Goal: Transaction & Acquisition: Purchase product/service

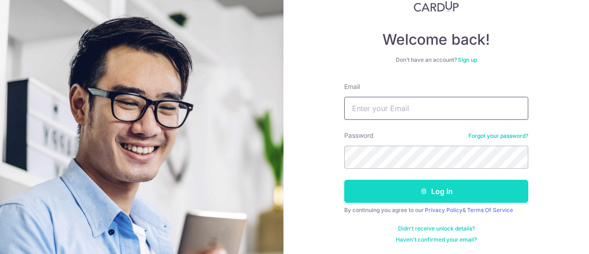
type input "[EMAIL_ADDRESS][DOMAIN_NAME]"
click at [446, 193] on button "Log in" at bounding box center [436, 191] width 184 height 23
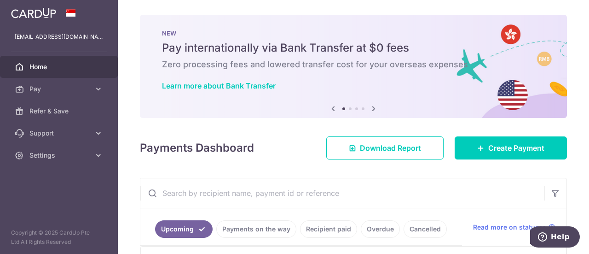
scroll to position [92, 0]
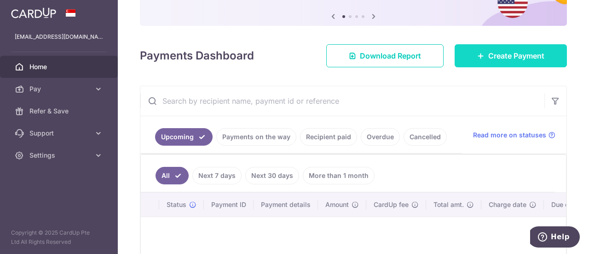
click at [521, 50] on span "Create Payment" at bounding box center [516, 55] width 56 height 11
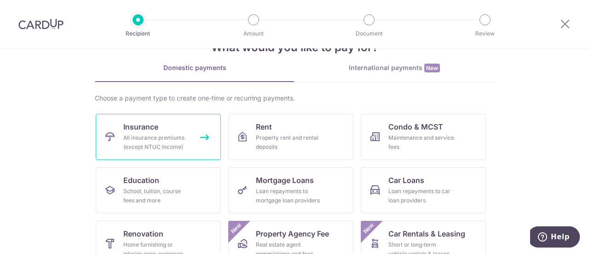
scroll to position [46, 0]
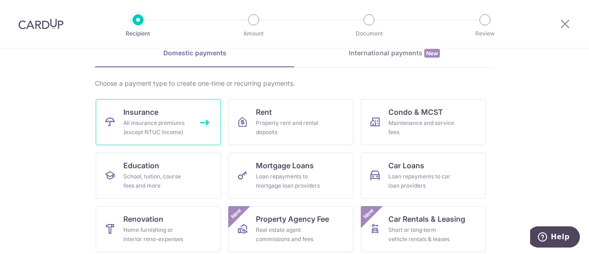
click at [167, 107] on link "Insurance All insurance premiums (except NTUC Income)" at bounding box center [158, 122] width 125 height 46
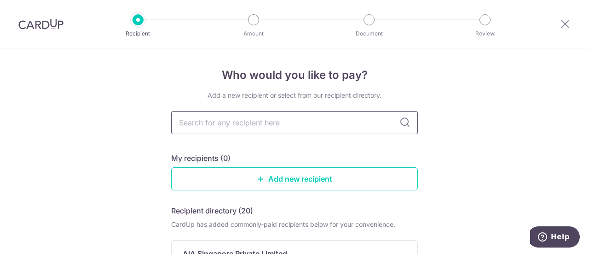
click at [249, 126] on input "text" at bounding box center [294, 122] width 247 height 23
type input "prudential"
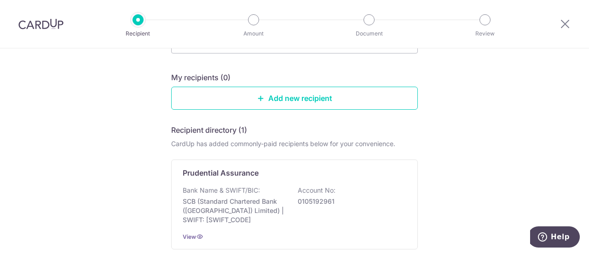
scroll to position [155, 0]
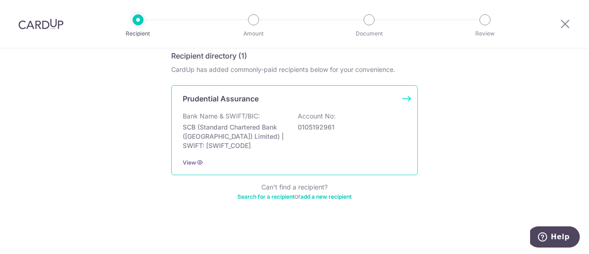
click at [411, 94] on div "Prudential Assurance Bank Name & SWIFT/BIC: SCB (Standard Chartered Bank (Singa…" at bounding box center [294, 130] width 247 height 90
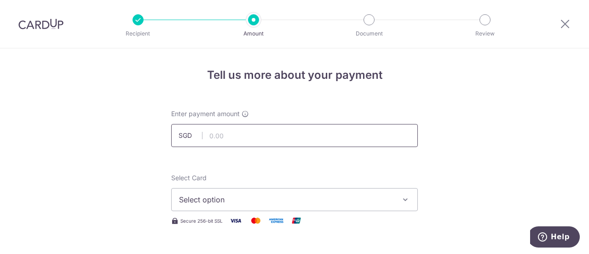
click at [258, 137] on input "text" at bounding box center [294, 135] width 247 height 23
paste input "1,194.30"
type input "1,194.30"
click at [237, 203] on span "Select option" at bounding box center [286, 199] width 214 height 11
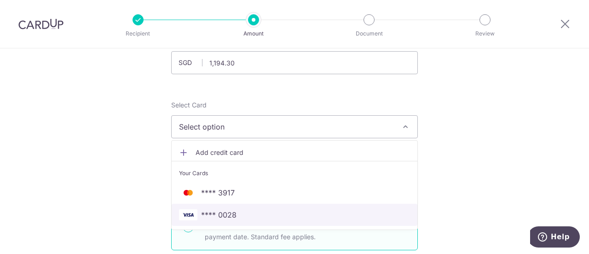
scroll to position [92, 0]
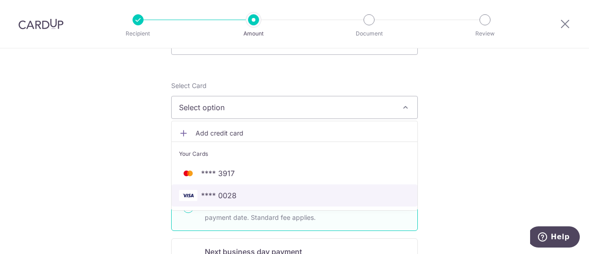
click at [241, 200] on link "**** 0028" at bounding box center [295, 195] width 246 height 22
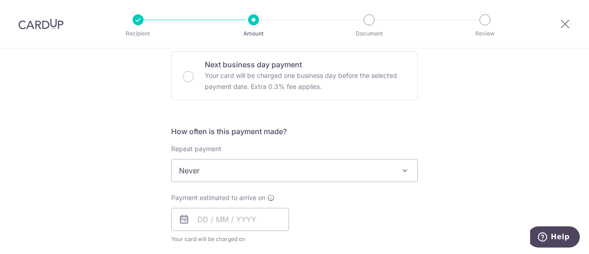
scroll to position [322, 0]
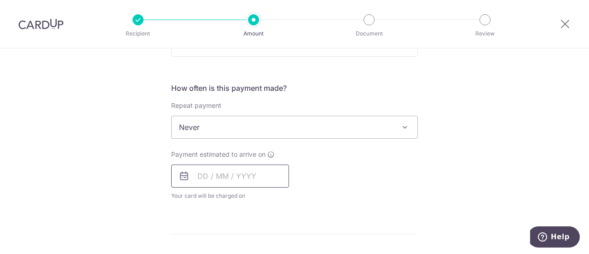
click at [258, 180] on input "text" at bounding box center [230, 175] width 118 height 23
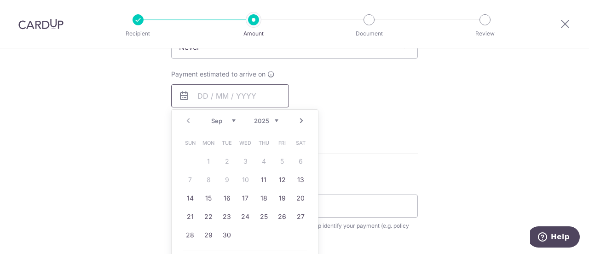
scroll to position [414, 0]
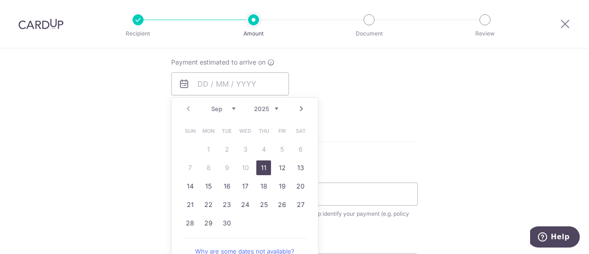
click at [261, 167] on link "11" at bounding box center [263, 167] width 15 height 15
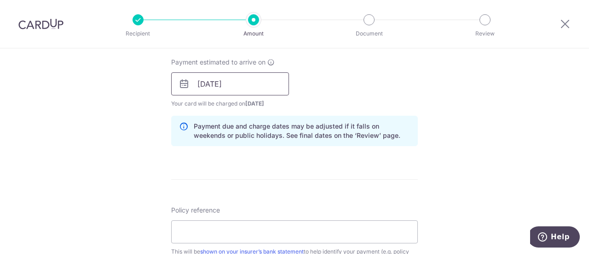
click at [231, 77] on input "11/09/2025" at bounding box center [230, 83] width 118 height 23
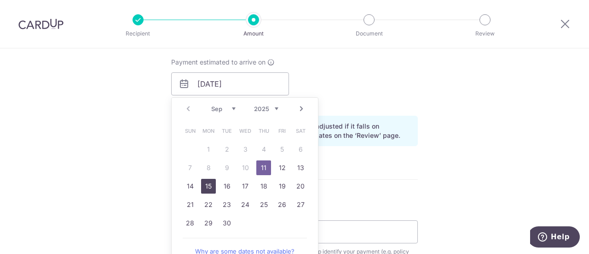
click at [205, 187] on link "15" at bounding box center [208, 186] width 15 height 15
type input "[DATE]"
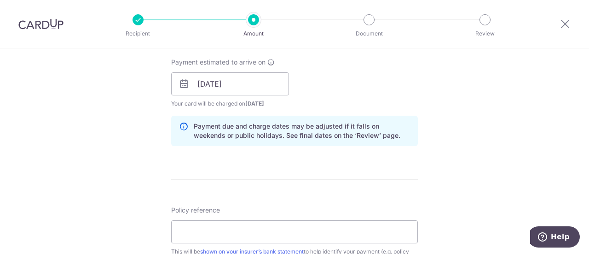
scroll to position [460, 0]
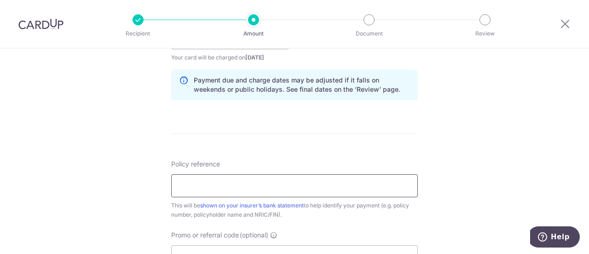
click at [270, 186] on input "Policy reference" at bounding box center [294, 185] width 247 height 23
paste input "PruCash P/N 29259167"
click at [203, 184] on input "PruCash P/N 29259167 S8426066E Chua" at bounding box center [294, 185] width 247 height 23
click at [315, 184] on input "PruCash P/N 29259167 S8426066E Chua" at bounding box center [294, 185] width 247 height 23
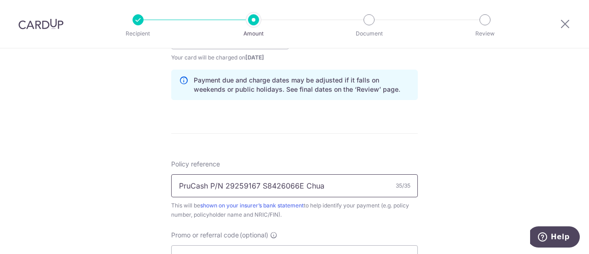
click at [315, 184] on input "PruCash P/N 29259167 S8426066E Chua" at bounding box center [294, 185] width 247 height 23
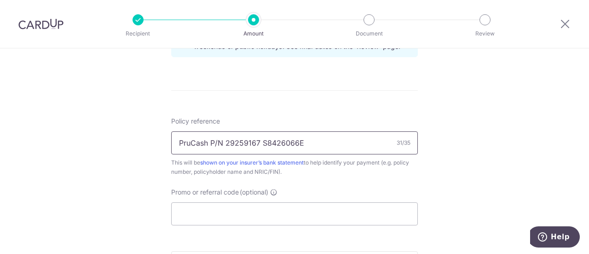
scroll to position [552, 0]
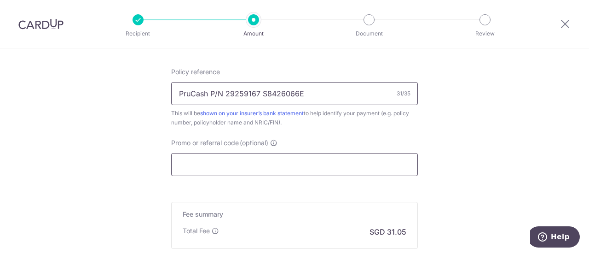
type input "PruCash P/N 29259167 S8426066E"
click at [318, 162] on input "Promo or referral code (optional)" at bounding box center [294, 164] width 247 height 23
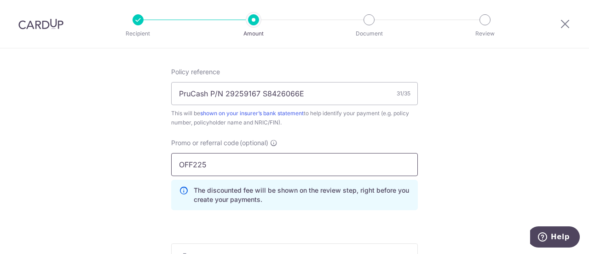
type input "OFF225"
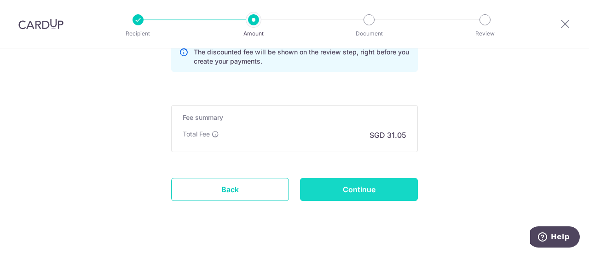
click at [393, 195] on input "Continue" at bounding box center [359, 189] width 118 height 23
type input "Create Schedule"
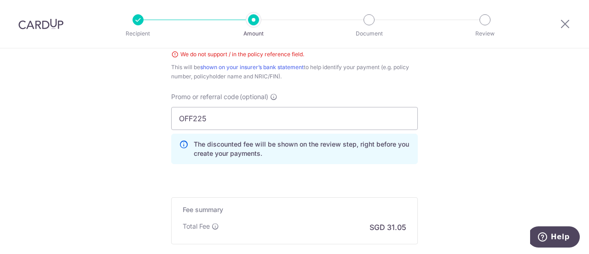
scroll to position [519, 0]
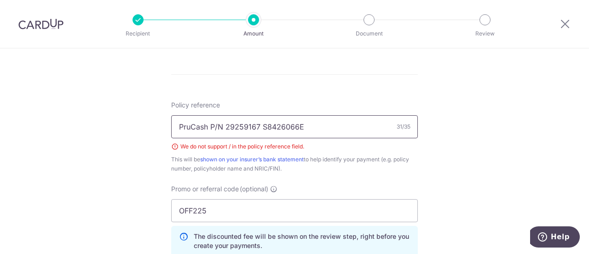
click at [216, 124] on input "PruCash P/N 29259167 S8426066E" at bounding box center [294, 126] width 247 height 23
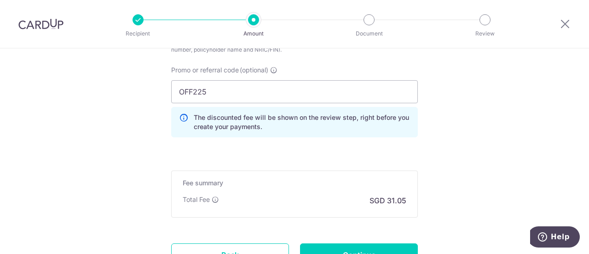
scroll to position [717, 0]
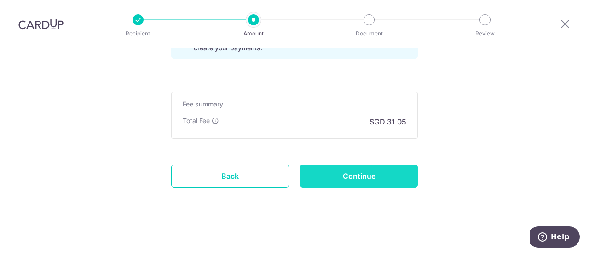
type input "PruCash-29259167 S8426066E"
click at [337, 175] on input "Continue" at bounding box center [359, 175] width 118 height 23
type input "Create Schedule"
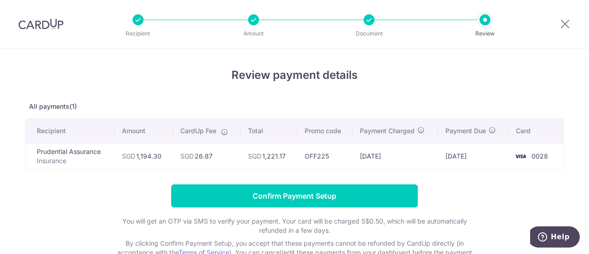
click at [118, 187] on form "Confirm Payment Setup You will get an OTP via SMS to verify your payment. Your …" at bounding box center [294, 233] width 539 height 98
drag, startPoint x: 444, startPoint y: 156, endPoint x: 485, endPoint y: 156, distance: 41.4
click at [485, 156] on td "[DATE]" at bounding box center [473, 156] width 70 height 26
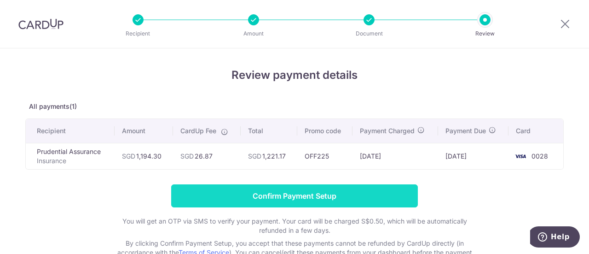
click at [322, 196] on input "Confirm Payment Setup" at bounding box center [294, 195] width 247 height 23
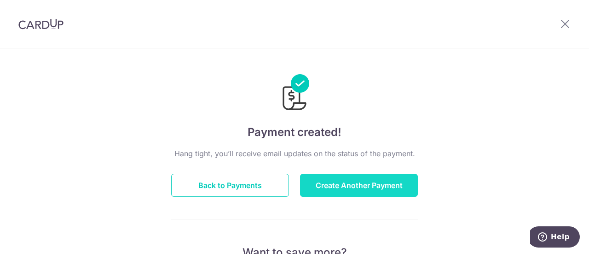
click at [364, 188] on button "Create Another Payment" at bounding box center [359, 185] width 118 height 23
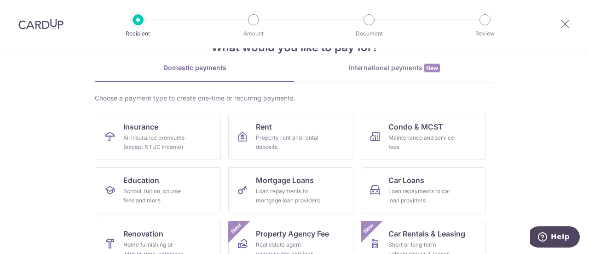
scroll to position [46, 0]
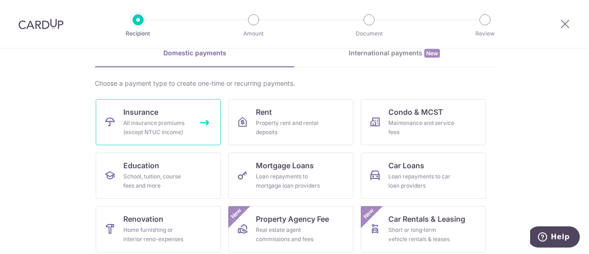
click at [158, 122] on div "All insurance premiums (except NTUC Income)" at bounding box center [156, 127] width 66 height 18
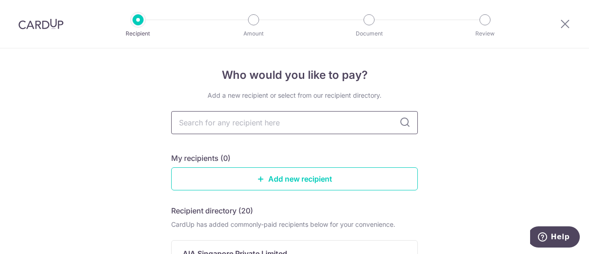
click at [233, 128] on input "text" at bounding box center [294, 122] width 247 height 23
type input "great eastern"
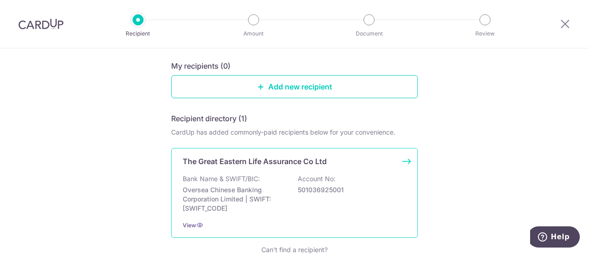
click at [253, 191] on p "Oversea Chinese Banking Corporation Limited | SWIFT: OCBCSGSGXXX" at bounding box center [234, 199] width 103 height 28
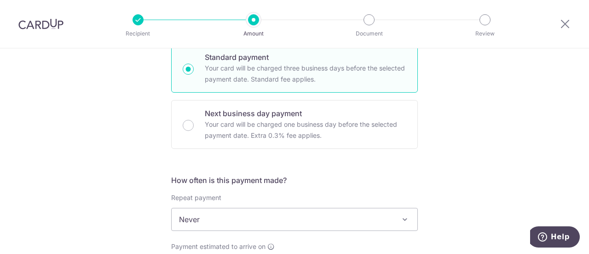
scroll to position [46, 0]
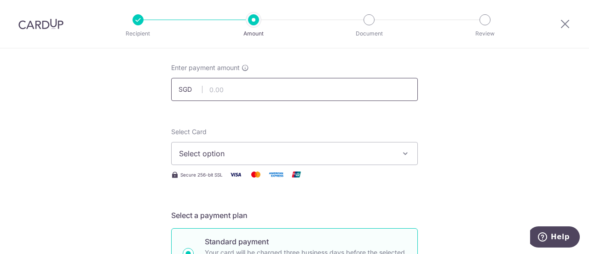
click at [238, 93] on input "text" at bounding box center [294, 89] width 247 height 23
type input "216.80"
click at [259, 154] on span "Select option" at bounding box center [286, 153] width 214 height 11
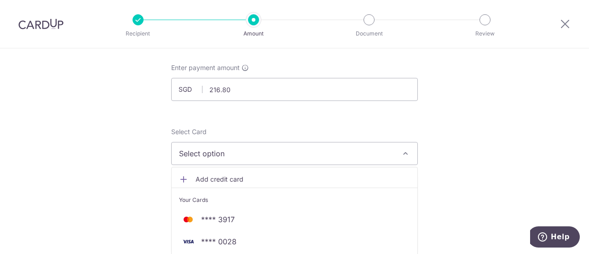
scroll to position [92, 0]
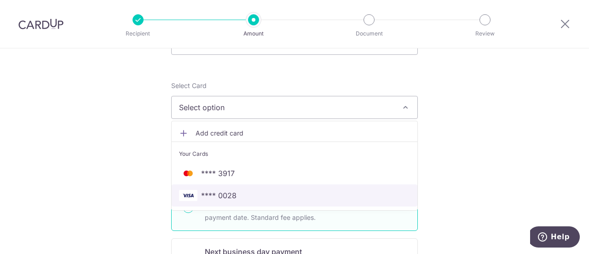
click at [243, 190] on span "**** 0028" at bounding box center [294, 195] width 231 height 11
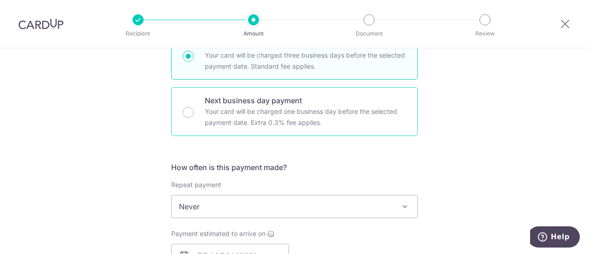
scroll to position [276, 0]
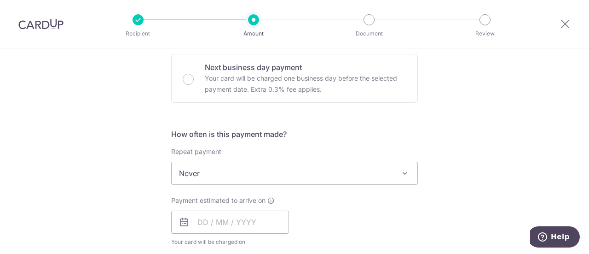
click at [235, 171] on span "Never" at bounding box center [295, 173] width 246 height 22
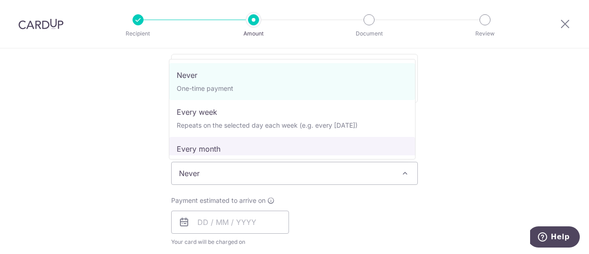
select select "3"
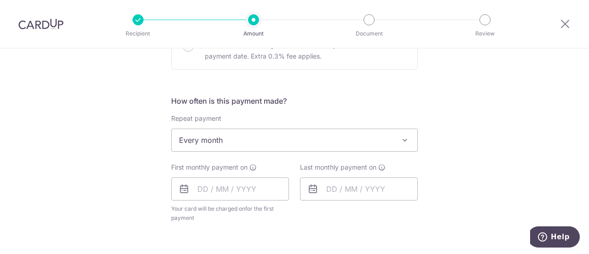
scroll to position [368, 0]
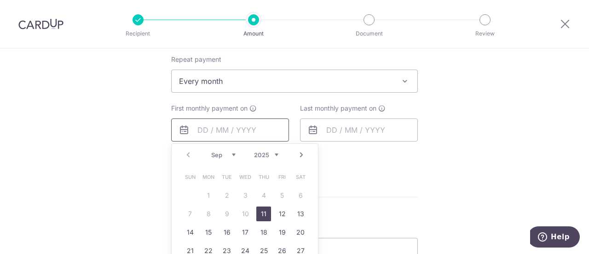
click at [214, 125] on input "text" at bounding box center [230, 129] width 118 height 23
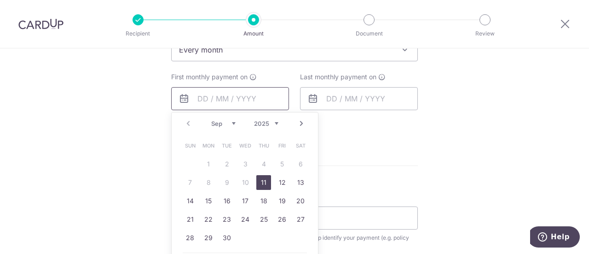
scroll to position [414, 0]
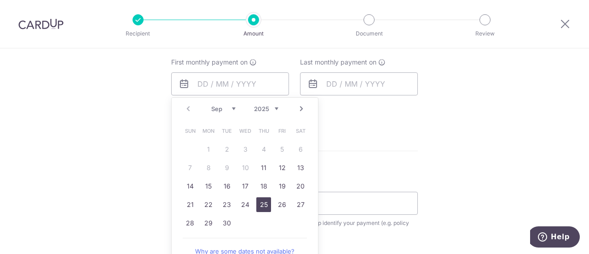
click at [256, 201] on link "25" at bounding box center [263, 204] width 15 height 15
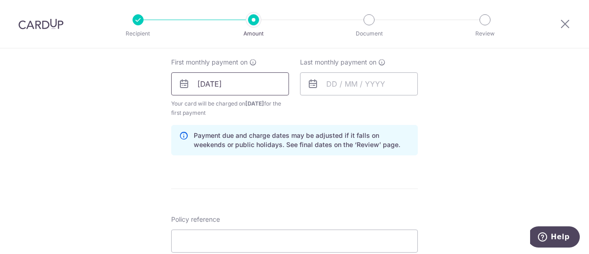
click at [271, 88] on input "25/09/2025" at bounding box center [230, 83] width 118 height 23
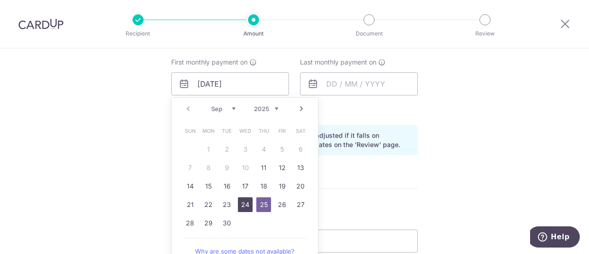
click at [244, 203] on link "24" at bounding box center [245, 204] width 15 height 15
type input "24/09/2025"
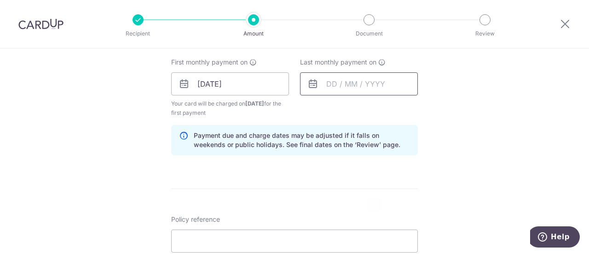
click at [347, 82] on input "text" at bounding box center [359, 83] width 118 height 23
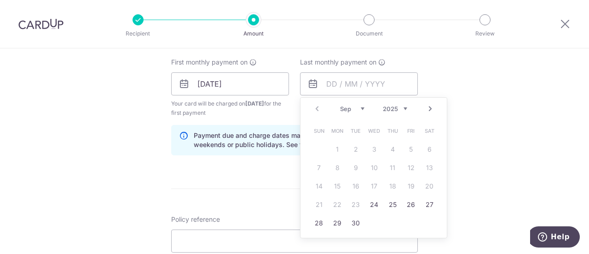
click at [406, 106] on div "Prev Next Sep Oct Nov Dec 2025 2026 2027 2028 2029 2030 2031 2032 2033 2034 2035" at bounding box center [374, 109] width 146 height 22
click at [404, 108] on select "2025 2026 2027 2028 2029 2030 2031 2032 2033 2034 2035" at bounding box center [395, 108] width 24 height 7
click at [358, 105] on select "Sep Oct Nov Dec" at bounding box center [352, 108] width 24 height 7
click at [377, 207] on link "24" at bounding box center [374, 204] width 15 height 15
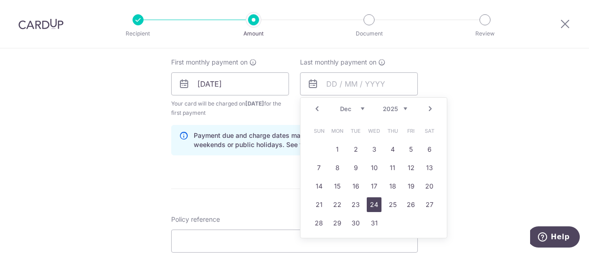
type input "24/12/2025"
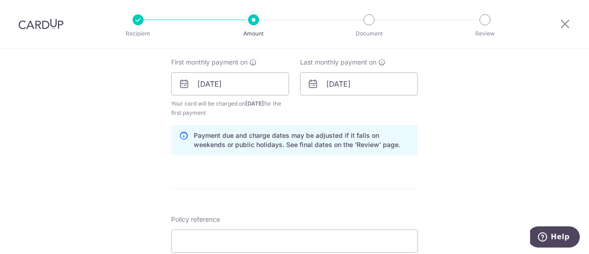
click at [505, 167] on div "Tell us more about your payment Enter payment amount SGD 216.80 216.80 Select C…" at bounding box center [294, 74] width 589 height 880
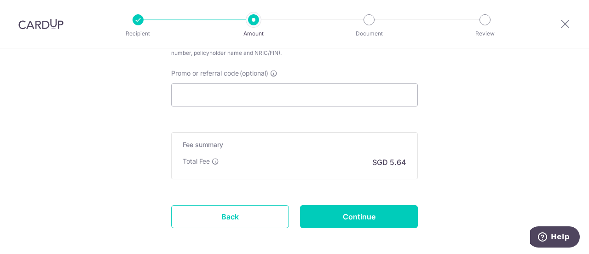
scroll to position [580, 0]
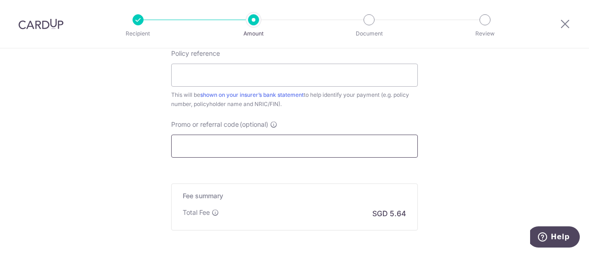
click at [316, 143] on input "Promo or referral code (optional)" at bounding box center [294, 145] width 247 height 23
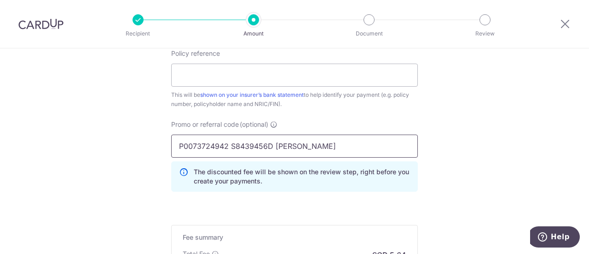
type input "P0073724942 S8439456D Christina Wang"
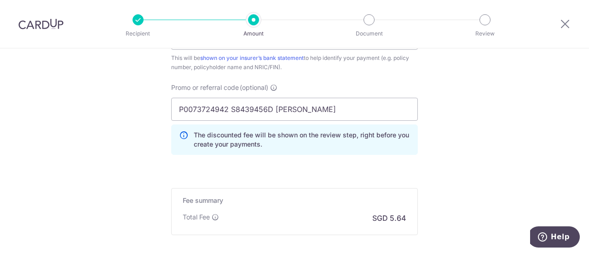
scroll to position [575, 0]
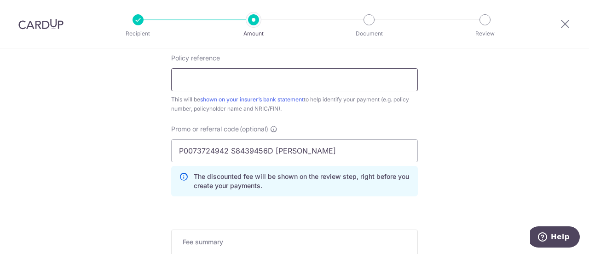
click at [239, 73] on input "Policy reference" at bounding box center [294, 79] width 247 height 23
drag, startPoint x: 351, startPoint y: 151, endPoint x: 86, endPoint y: 150, distance: 265.1
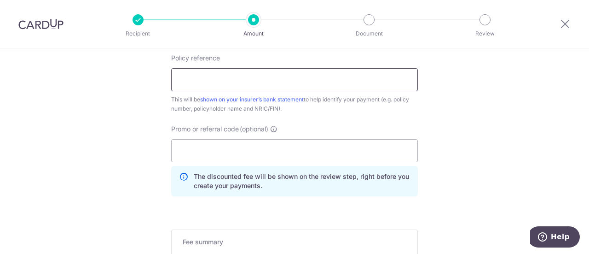
click at [191, 85] on input "Policy reference" at bounding box center [294, 79] width 247 height 23
paste input "P0073724942 S8439456D Christina Wan"
type input "P0073724942 S8439456D ChristinaWWH"
click at [226, 151] on input "Promo or referral code (optional)" at bounding box center [294, 150] width 247 height 23
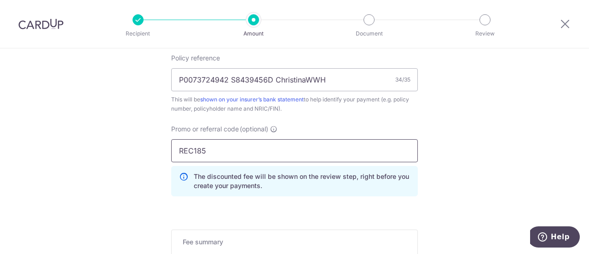
type input "REC185"
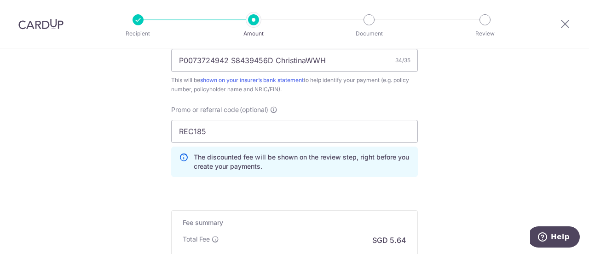
scroll to position [713, 0]
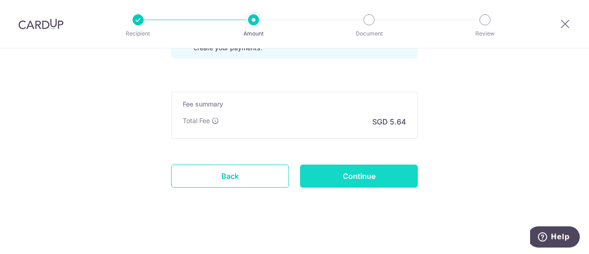
click at [362, 177] on input "Continue" at bounding box center [359, 175] width 118 height 23
type input "Create Schedule"
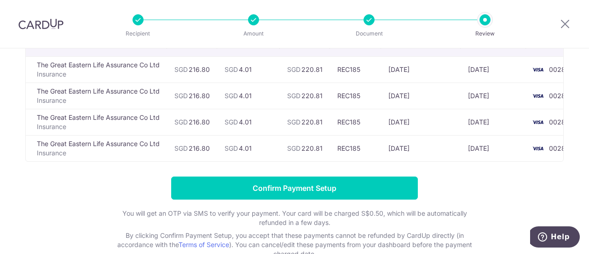
scroll to position [148, 0]
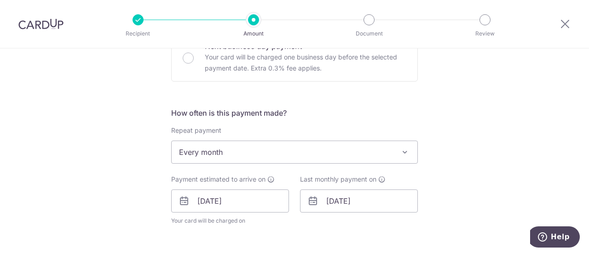
scroll to position [368, 0]
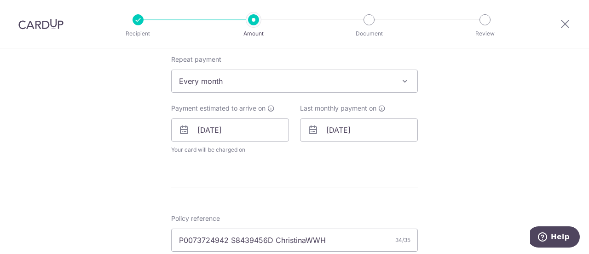
click at [326, 78] on span "Every month" at bounding box center [295, 81] width 246 height 22
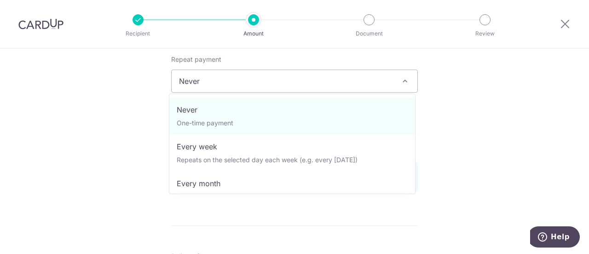
click at [374, 83] on span "Never" at bounding box center [295, 81] width 246 height 22
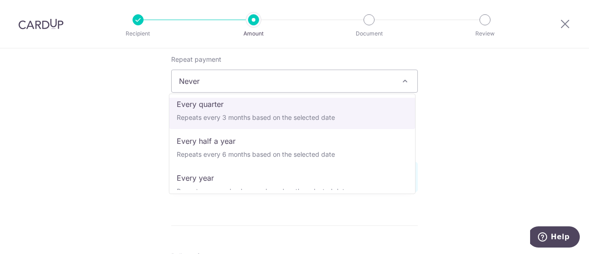
scroll to position [129, 0]
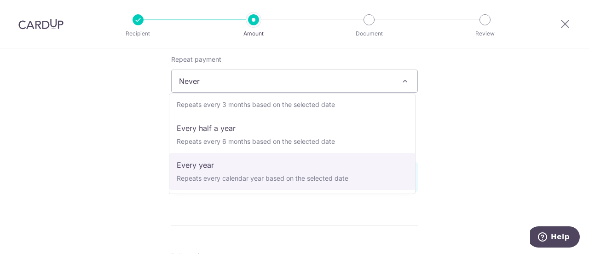
select select "6"
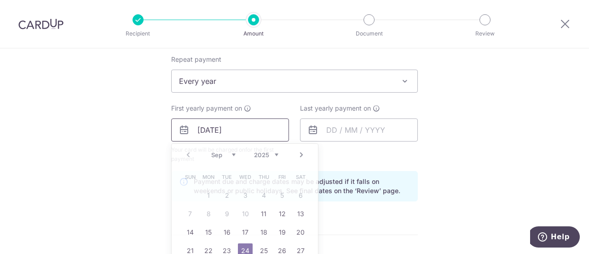
click at [264, 127] on input "24/09/2025" at bounding box center [230, 129] width 118 height 23
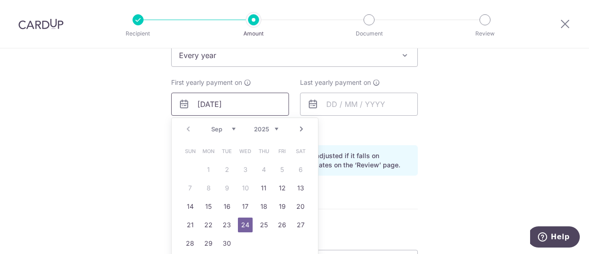
scroll to position [414, 0]
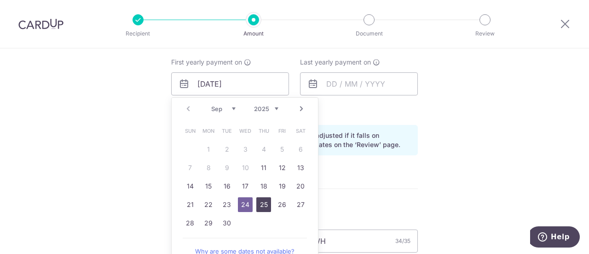
click at [259, 202] on link "25" at bounding box center [263, 204] width 15 height 15
type input "25/09/2025"
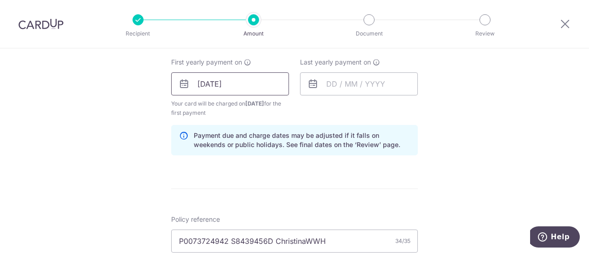
click at [241, 86] on input "25/09/2025" at bounding box center [230, 83] width 118 height 23
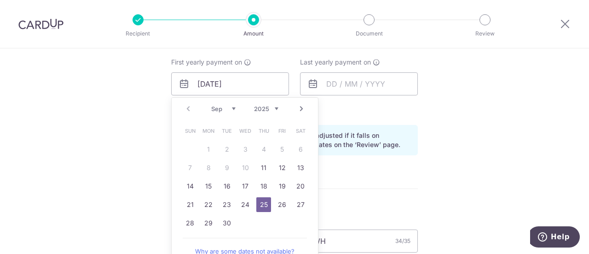
click at [260, 204] on link "25" at bounding box center [263, 204] width 15 height 15
click at [350, 77] on input "text" at bounding box center [359, 83] width 118 height 23
click at [261, 198] on form "Enter payment amount SGD 216.80 216.80 Select Card **** 0028 Add credit card Yo…" at bounding box center [294, 103] width 247 height 817
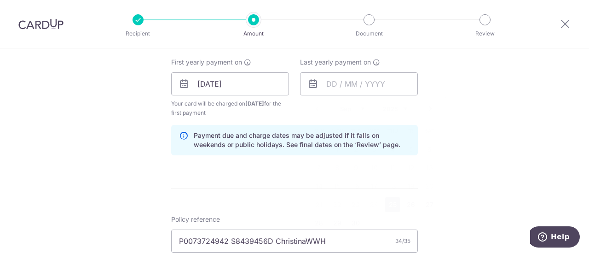
click at [241, 200] on form "Enter payment amount SGD 216.80 216.80 Select Card **** 0028 Add credit card Yo…" at bounding box center [294, 103] width 247 height 817
click at [387, 85] on input "text" at bounding box center [359, 83] width 118 height 23
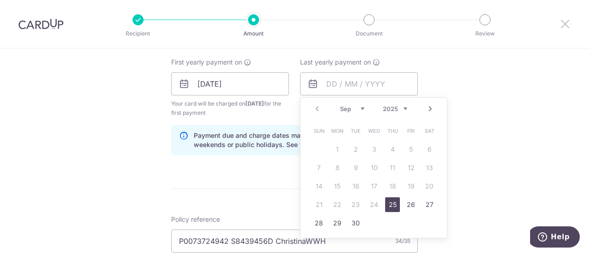
drag, startPoint x: 562, startPoint y: 27, endPoint x: 336, endPoint y: 44, distance: 225.7
click at [562, 27] on icon at bounding box center [565, 24] width 11 height 12
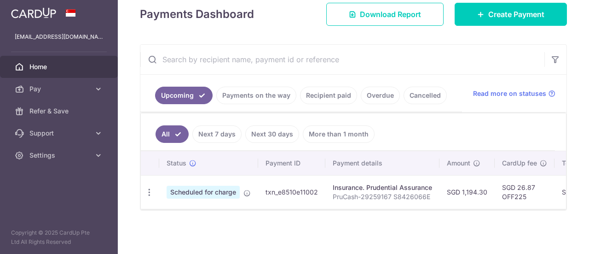
scroll to position [78, 0]
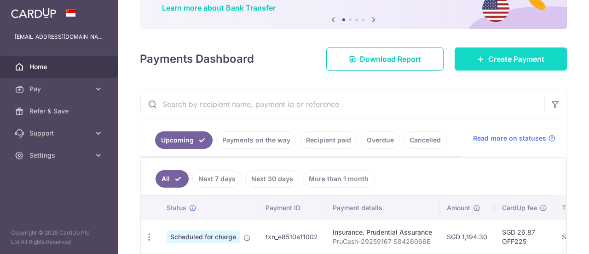
click at [518, 59] on span "Create Payment" at bounding box center [516, 58] width 56 height 11
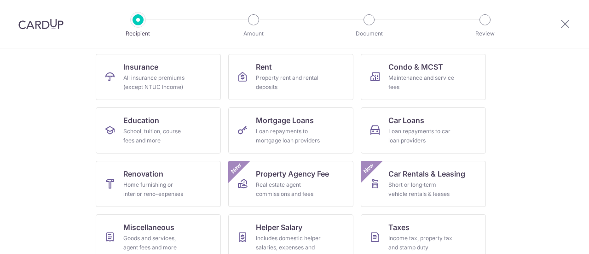
scroll to position [92, 0]
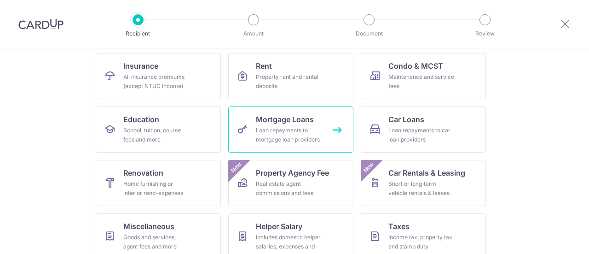
click at [289, 133] on div "Loan repayments to mortgage loan providers" at bounding box center [289, 135] width 66 height 18
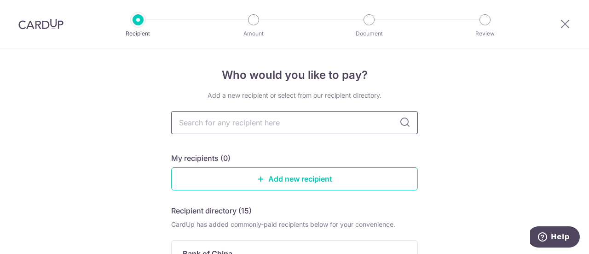
click at [252, 121] on input "text" at bounding box center [294, 122] width 247 height 23
type input "ocbc"
click at [451, 99] on div "Who would you like to pay? Add a new recipient or select from our recipient dir…" at bounding box center [294, 197] width 589 height 298
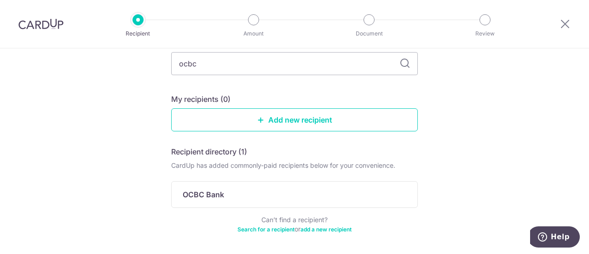
scroll to position [92, 0]
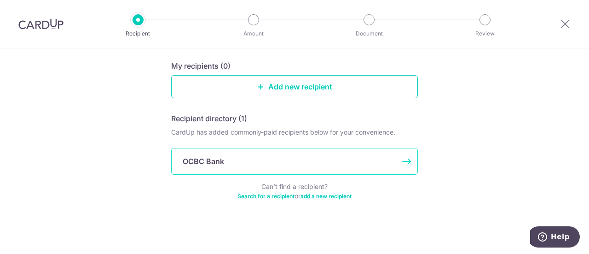
click at [302, 160] on div "OCBC Bank" at bounding box center [289, 161] width 213 height 11
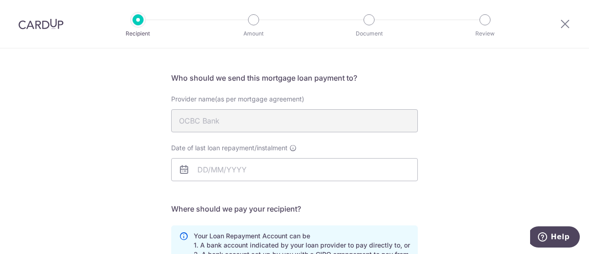
scroll to position [92, 0]
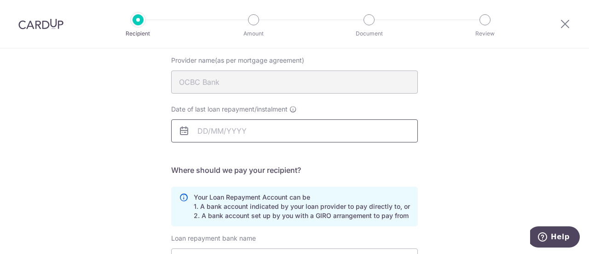
click at [274, 125] on body "Recipient Amount Document Review Who would you like to pay? Your recipient does…" at bounding box center [294, 127] width 589 height 254
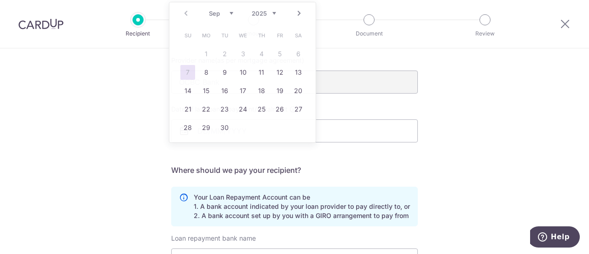
click at [516, 123] on div "Who would you like to pay? Your recipient does not need a CardUp account to rec…" at bounding box center [294, 184] width 589 height 457
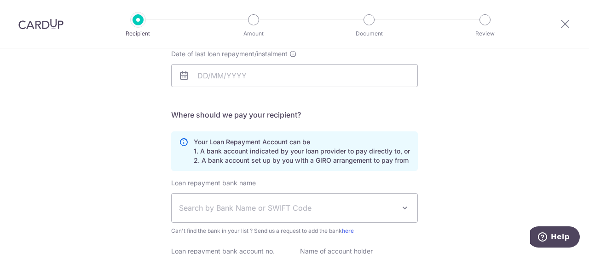
scroll to position [230, 0]
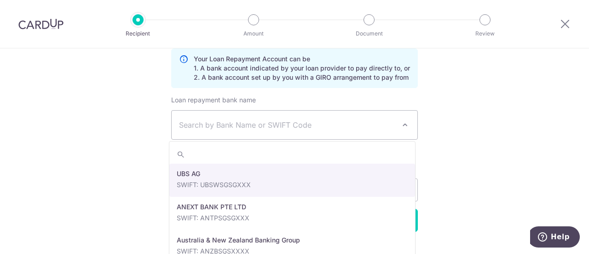
click at [349, 121] on span "Search by Bank Name or SWIFT Code" at bounding box center [287, 124] width 216 height 11
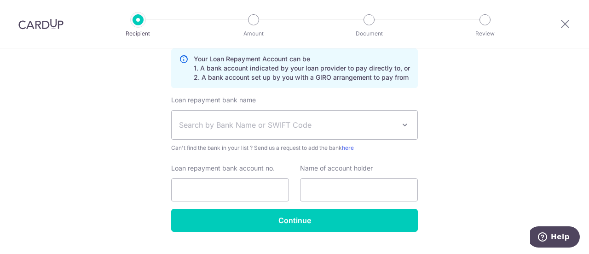
click at [538, 158] on div "Who would you like to pay? Your recipient does not need a CardUp account to rec…" at bounding box center [294, 46] width 589 height 457
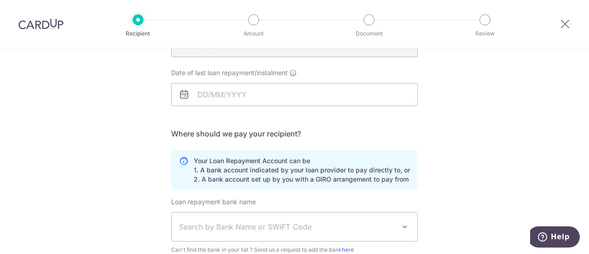
scroll to position [20, 0]
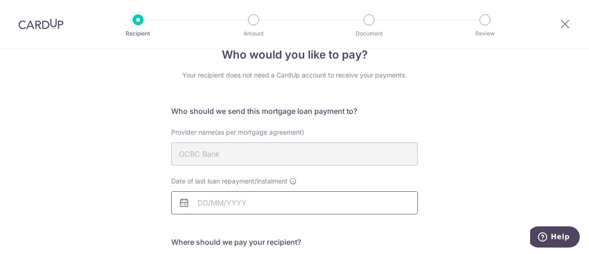
click at [243, 200] on input "Date of last loan repayment/instalment" at bounding box center [294, 202] width 247 height 23
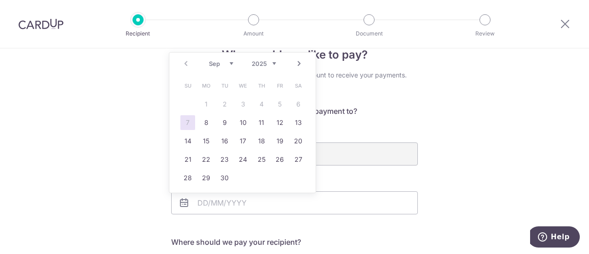
click at [232, 60] on select "Sep Oct Nov Dec" at bounding box center [221, 63] width 24 height 7
click at [271, 68] on div "Prev Next Sep Oct Nov [DATE] 2026 2027 2028 2029 2030 2031 2032 2033 2034 2035" at bounding box center [242, 63] width 146 height 22
click at [271, 66] on select "2025 2026 2027 2028 2029 2030 2031 2032 2033 2034 2035" at bounding box center [264, 63] width 24 height 7
click at [221, 62] on select "Jan Feb Mar Apr May Jun [DATE] Aug Sep Oct Nov Dec" at bounding box center [221, 63] width 24 height 7
click at [182, 107] on link "1" at bounding box center [187, 104] width 15 height 15
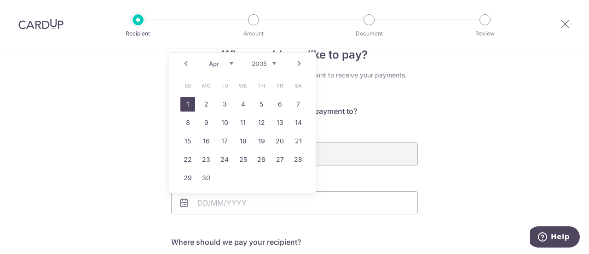
type input "[DATE]"
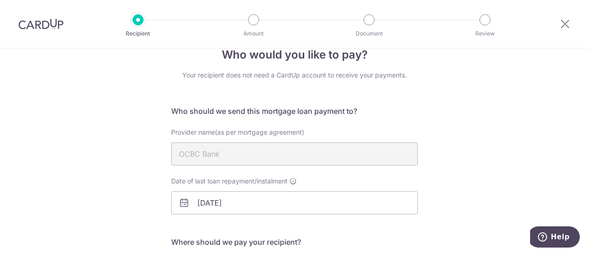
click at [512, 164] on div "Who would you like to pay? Your recipient does not need a CardUp account to rec…" at bounding box center [294, 256] width 589 height 457
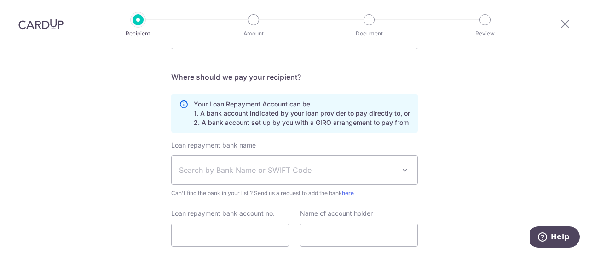
scroll to position [204, 0]
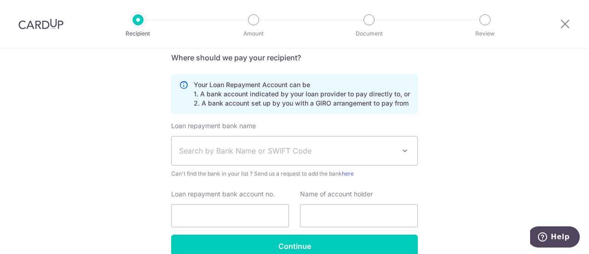
click at [291, 148] on span "Search by Bank Name or SWIFT Code" at bounding box center [287, 150] width 216 height 11
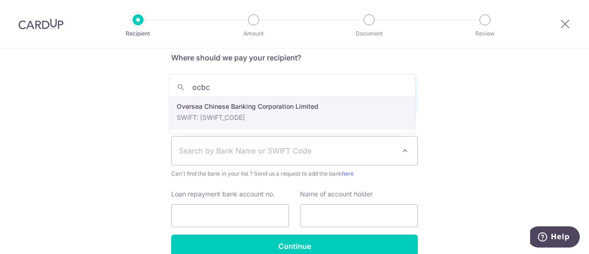
type input "ocbc"
select select "12"
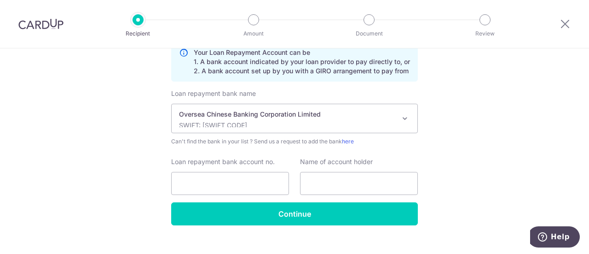
scroll to position [250, 0]
